Goal: Complete application form

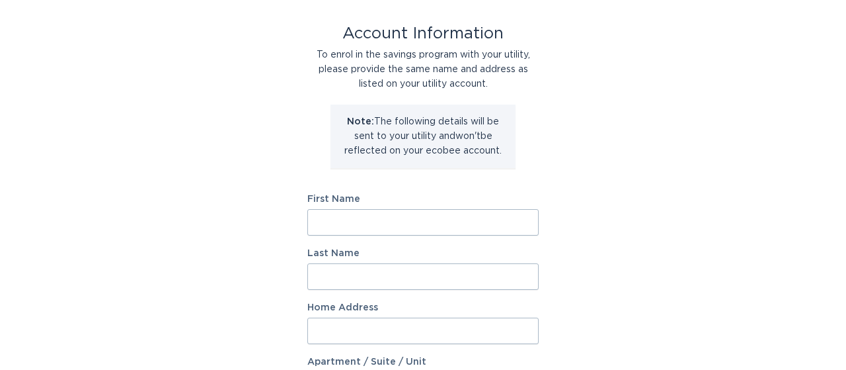
scroll to position [137, 0]
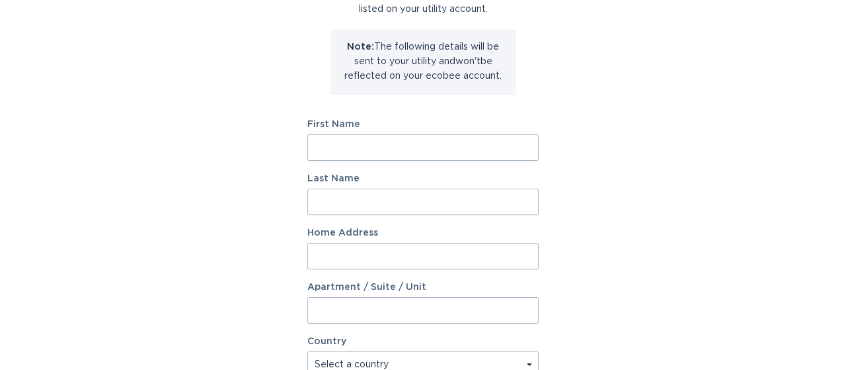
click at [363, 149] on input "First Name" at bounding box center [422, 147] width 231 height 26
type input "[PERSON_NAME]"
type input "[STREET_ADDRESS]"
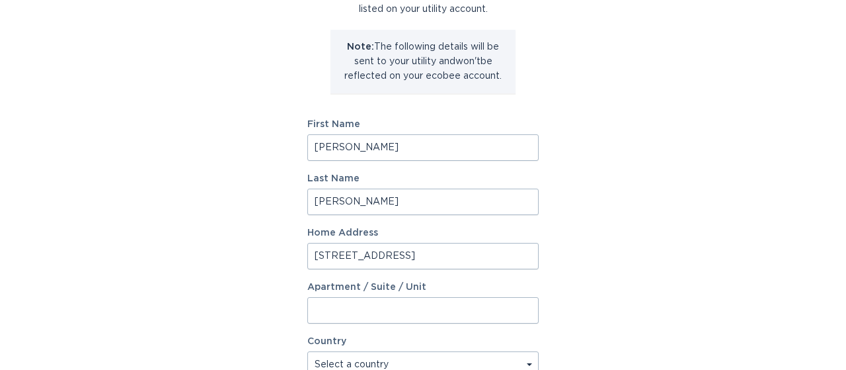
select select "US"
type input "Santa [PERSON_NAME]"
type input "95409"
select select "CA"
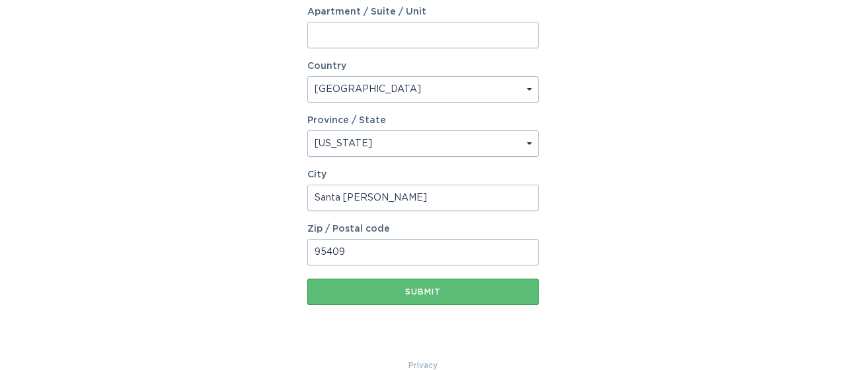
scroll to position [435, 0]
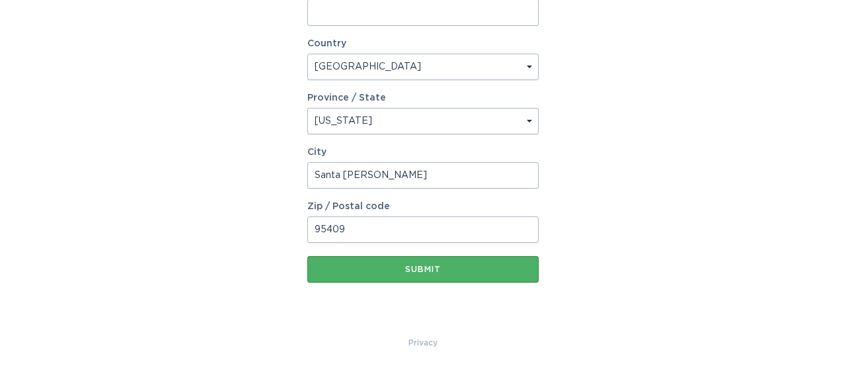
click at [424, 268] on div "Submit" at bounding box center [423, 269] width 218 height 8
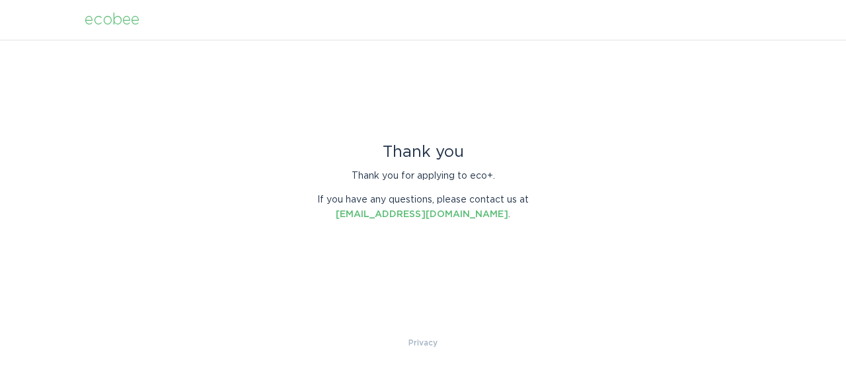
scroll to position [0, 0]
